Goal: Information Seeking & Learning: Find specific page/section

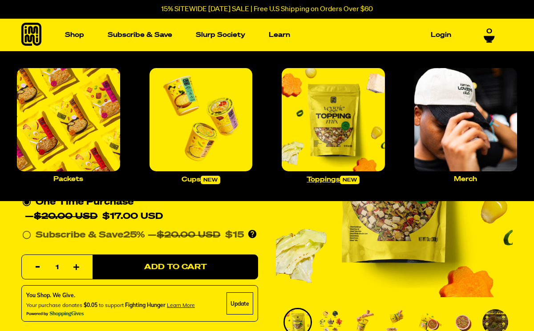
click at [348, 116] on img "Main navigation" at bounding box center [333, 119] width 103 height 103
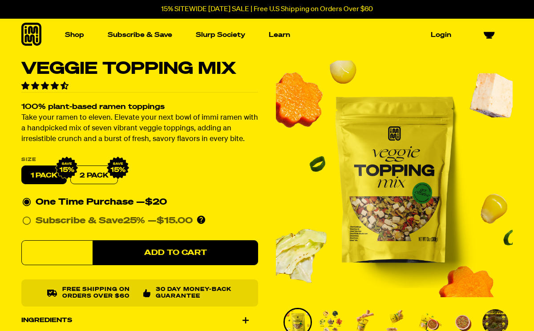
click at [73, 118] on img "Main navigation" at bounding box center [68, 119] width 103 height 103
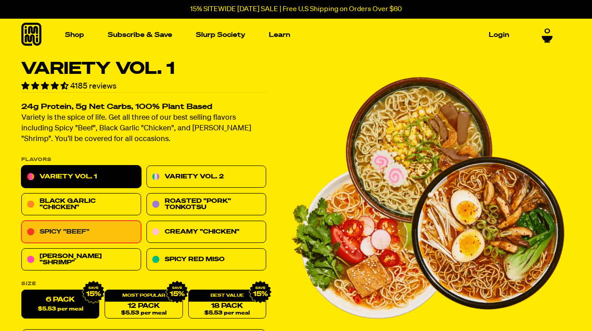
click at [106, 237] on link "Spicy "Beef"" at bounding box center [81, 232] width 120 height 22
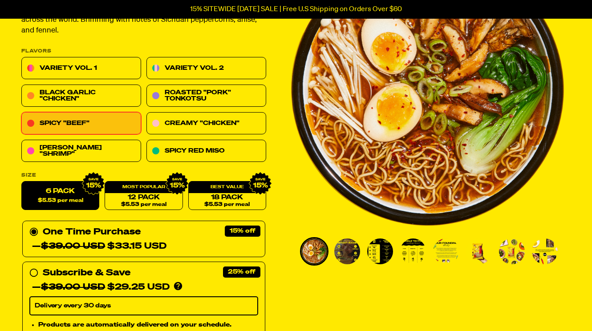
scroll to position [110, 0]
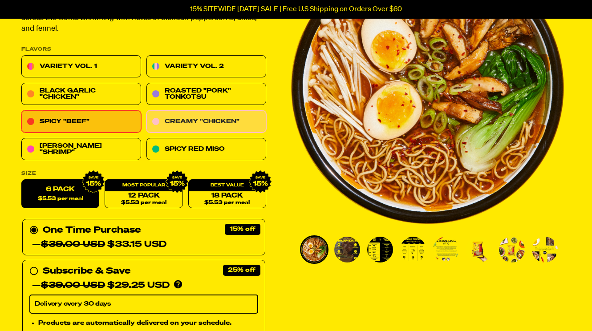
click at [204, 125] on link "Creamy "Chicken"" at bounding box center [206, 122] width 120 height 22
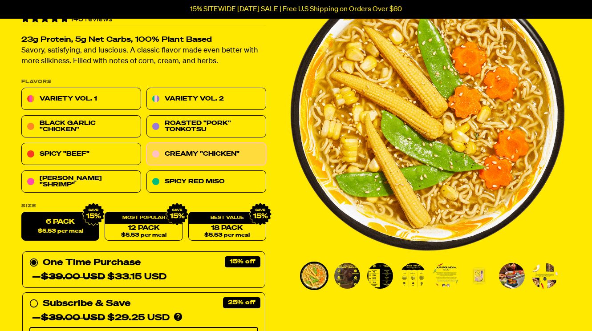
scroll to position [91, 0]
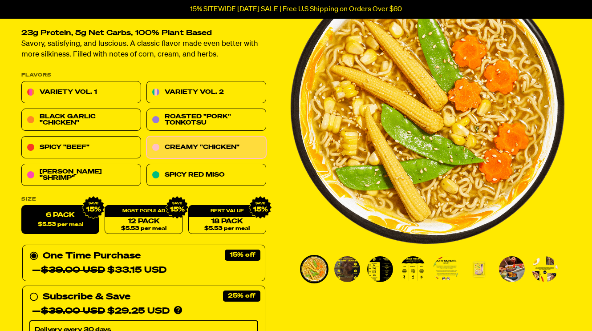
click at [346, 265] on img "Go to slide 2" at bounding box center [347, 269] width 26 height 26
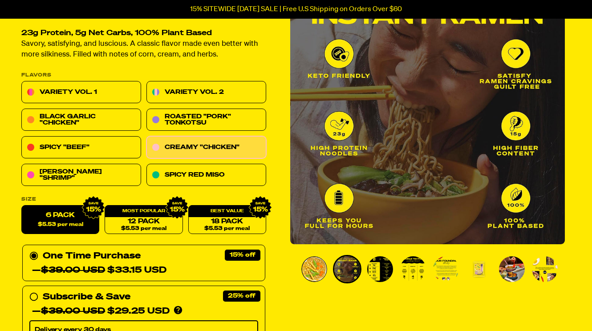
click at [378, 268] on img "Go to slide 3" at bounding box center [380, 269] width 26 height 26
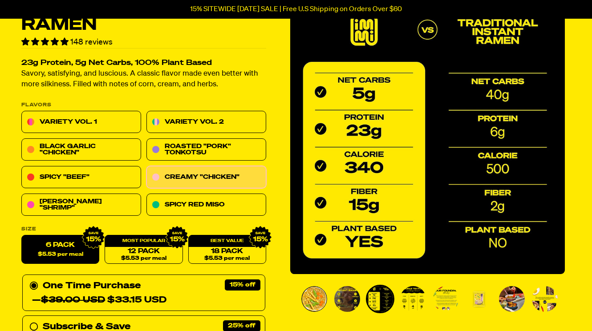
scroll to position [60, 0]
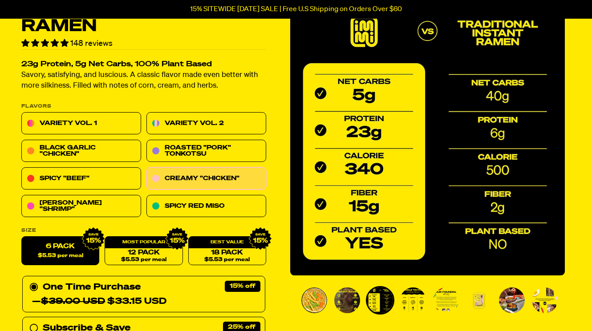
click at [415, 306] on img "Go to slide 4" at bounding box center [413, 300] width 26 height 26
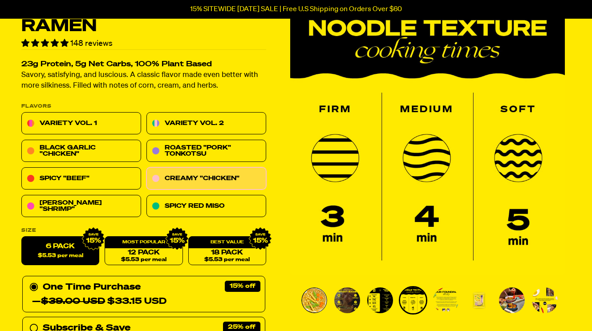
click at [444, 309] on img "Go to slide 5" at bounding box center [446, 300] width 26 height 26
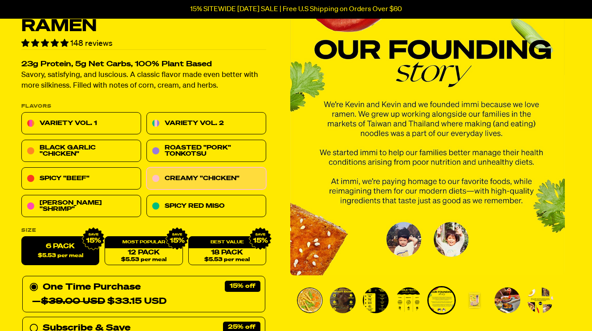
click at [476, 306] on img "Go to slide 6" at bounding box center [474, 300] width 26 height 26
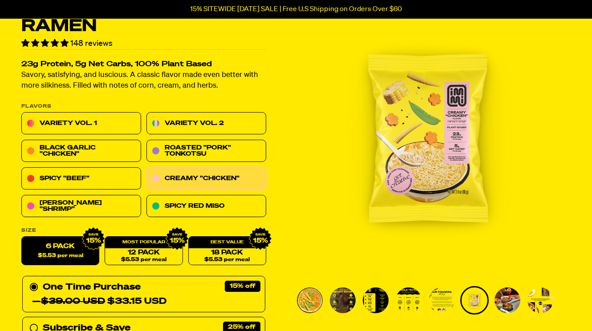
click at [508, 300] on img "Go to slide 7" at bounding box center [507, 300] width 26 height 26
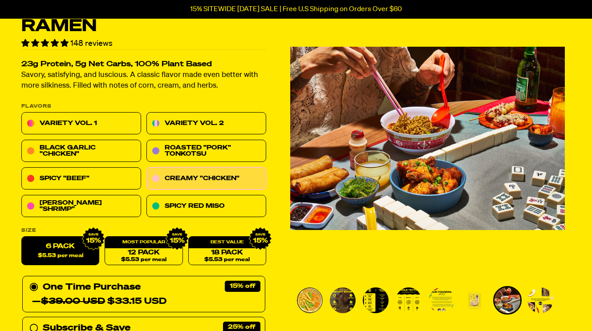
click at [546, 296] on img "Go to slide 8" at bounding box center [540, 300] width 26 height 26
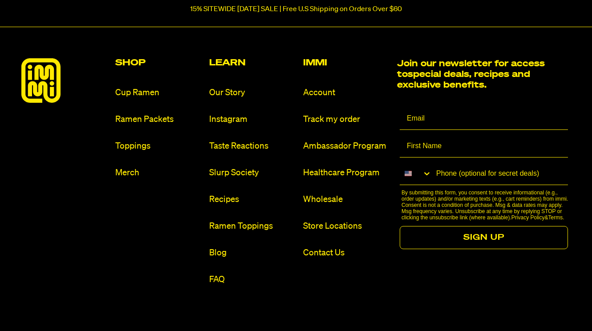
scroll to position [4963, 0]
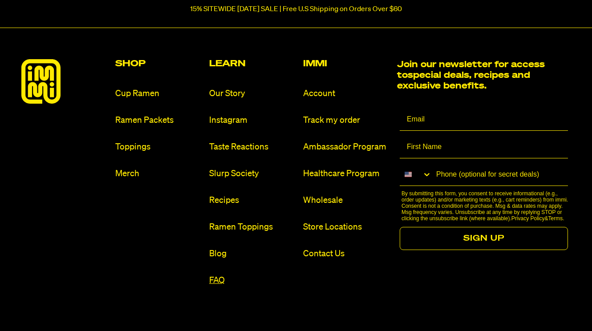
click at [223, 286] on link "FAQ" at bounding box center [252, 281] width 87 height 12
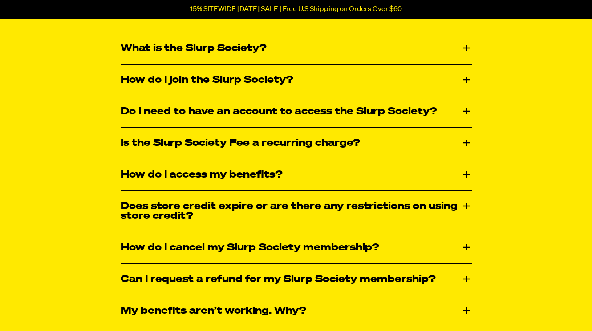
scroll to position [965, 0]
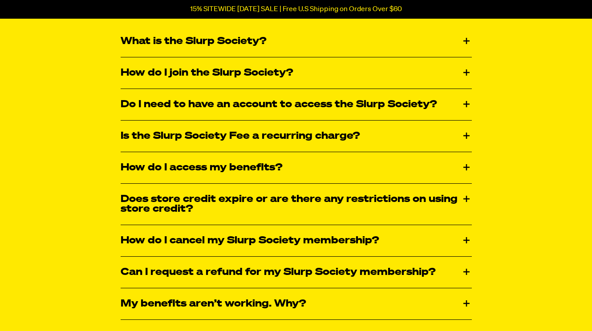
click at [466, 41] on div "What is the Slurp Society?" at bounding box center [296, 41] width 351 height 31
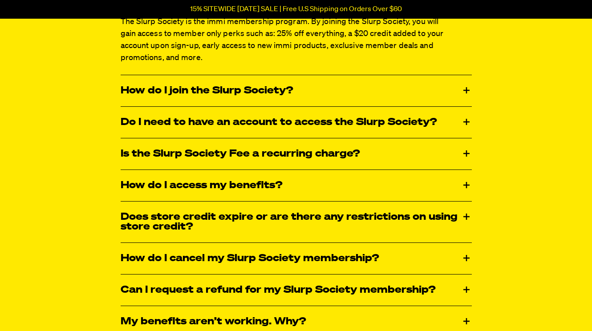
scroll to position [1007, 0]
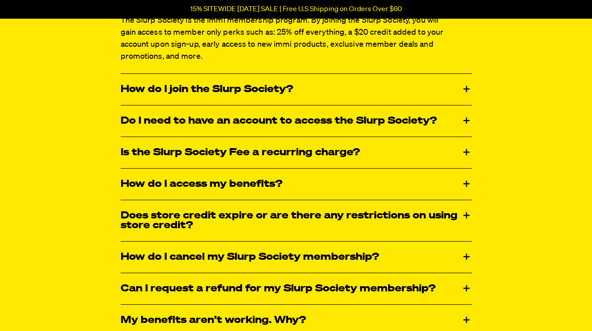
click at [470, 146] on div "Is the Slurp Society Fee a recurring charge?" at bounding box center [296, 152] width 351 height 31
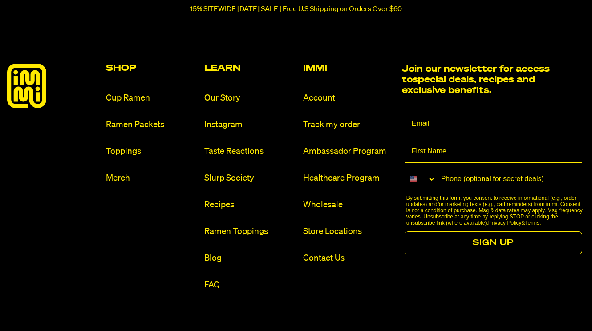
scroll to position [2200, 0]
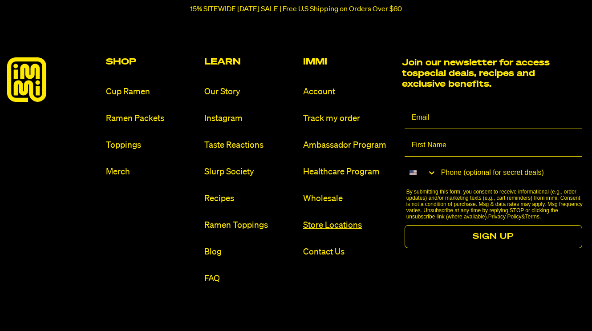
click at [353, 227] on link "Store Locations" at bounding box center [349, 225] width 92 height 12
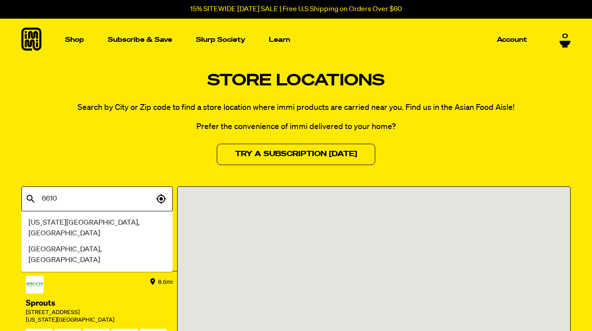
type input "66104"
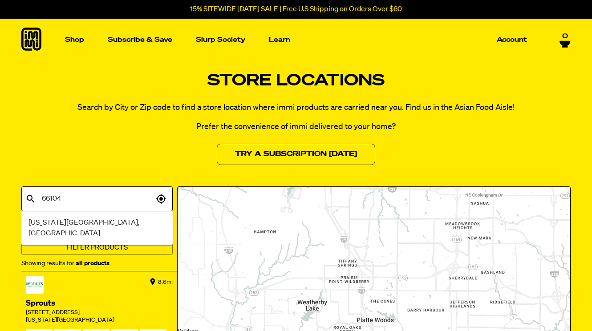
click at [115, 223] on li "[US_STATE][GEOGRAPHIC_DATA], [GEOGRAPHIC_DATA]" at bounding box center [96, 228] width 151 height 27
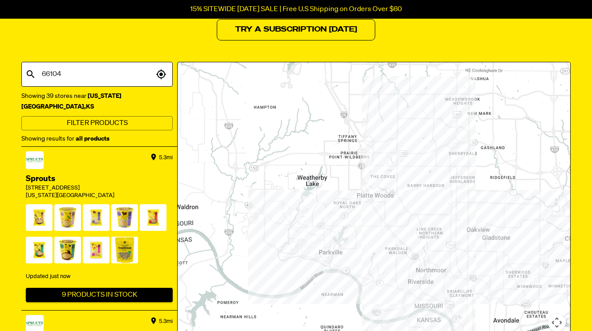
scroll to position [127, 0]
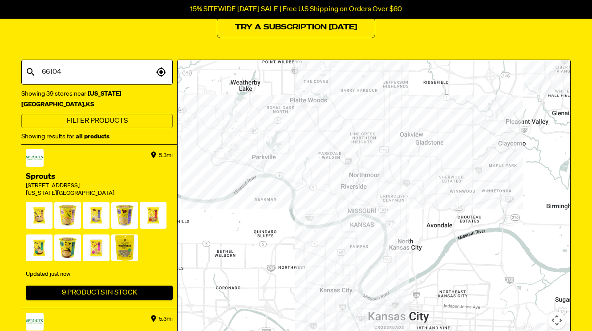
drag, startPoint x: 449, startPoint y: 282, endPoint x: 377, endPoint y: 182, distance: 122.4
click at [380, 186] on div at bounding box center [374, 225] width 393 height 330
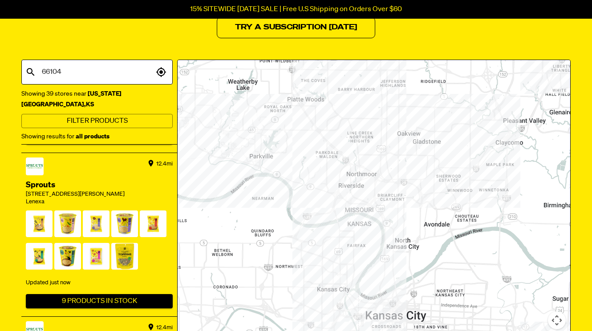
scroll to position [1634, 0]
